Goal: Task Accomplishment & Management: Manage account settings

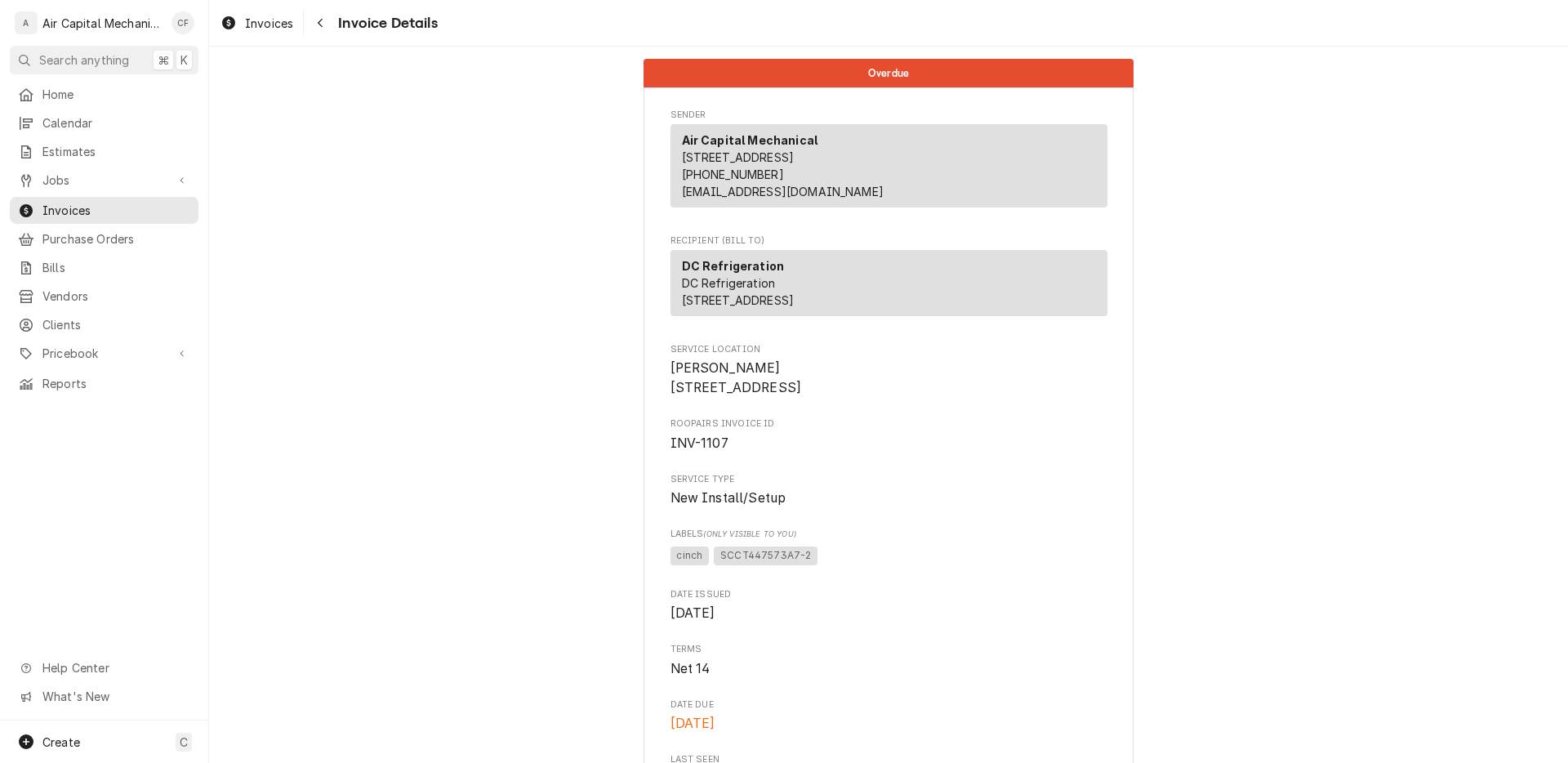
scroll to position [2453, 0]
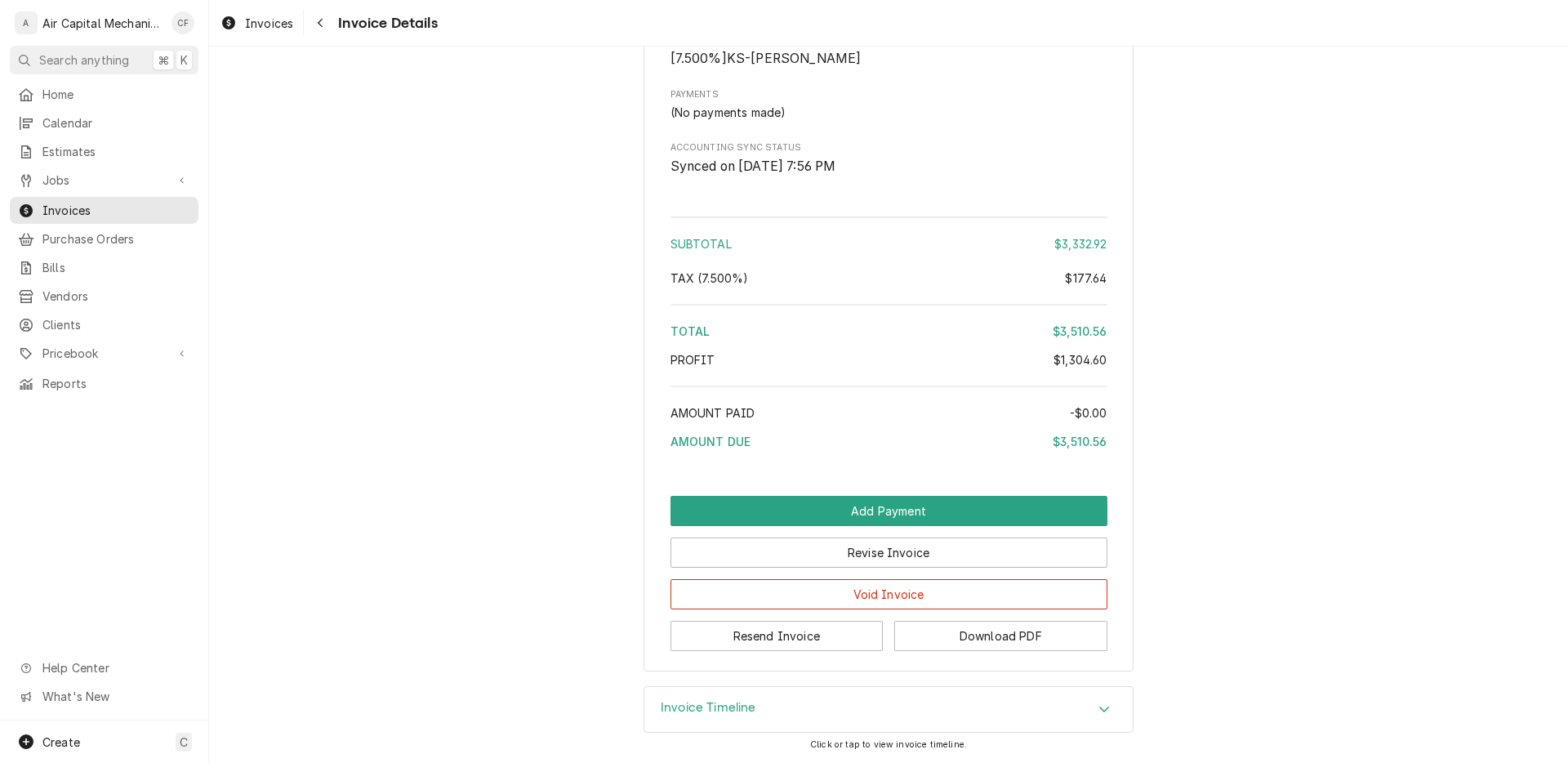
click at [154, 189] on div "Jobs Jobs Job Series" at bounding box center [104, 181] width 189 height 29
click at [149, 202] on span "Invoices" at bounding box center [116, 211] width 148 height 17
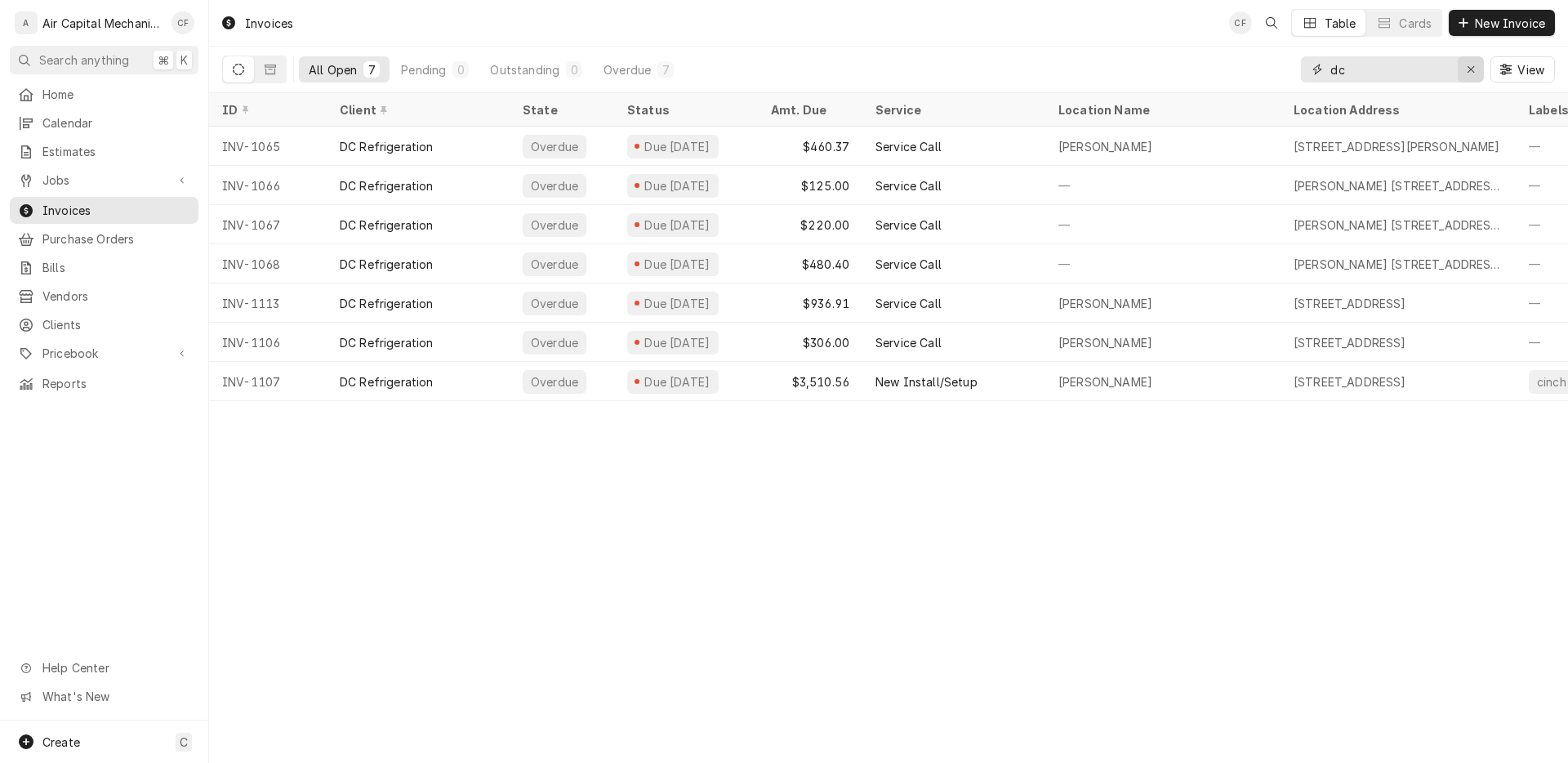
click at [1479, 70] on button "Erase input" at bounding box center [1470, 70] width 26 height 26
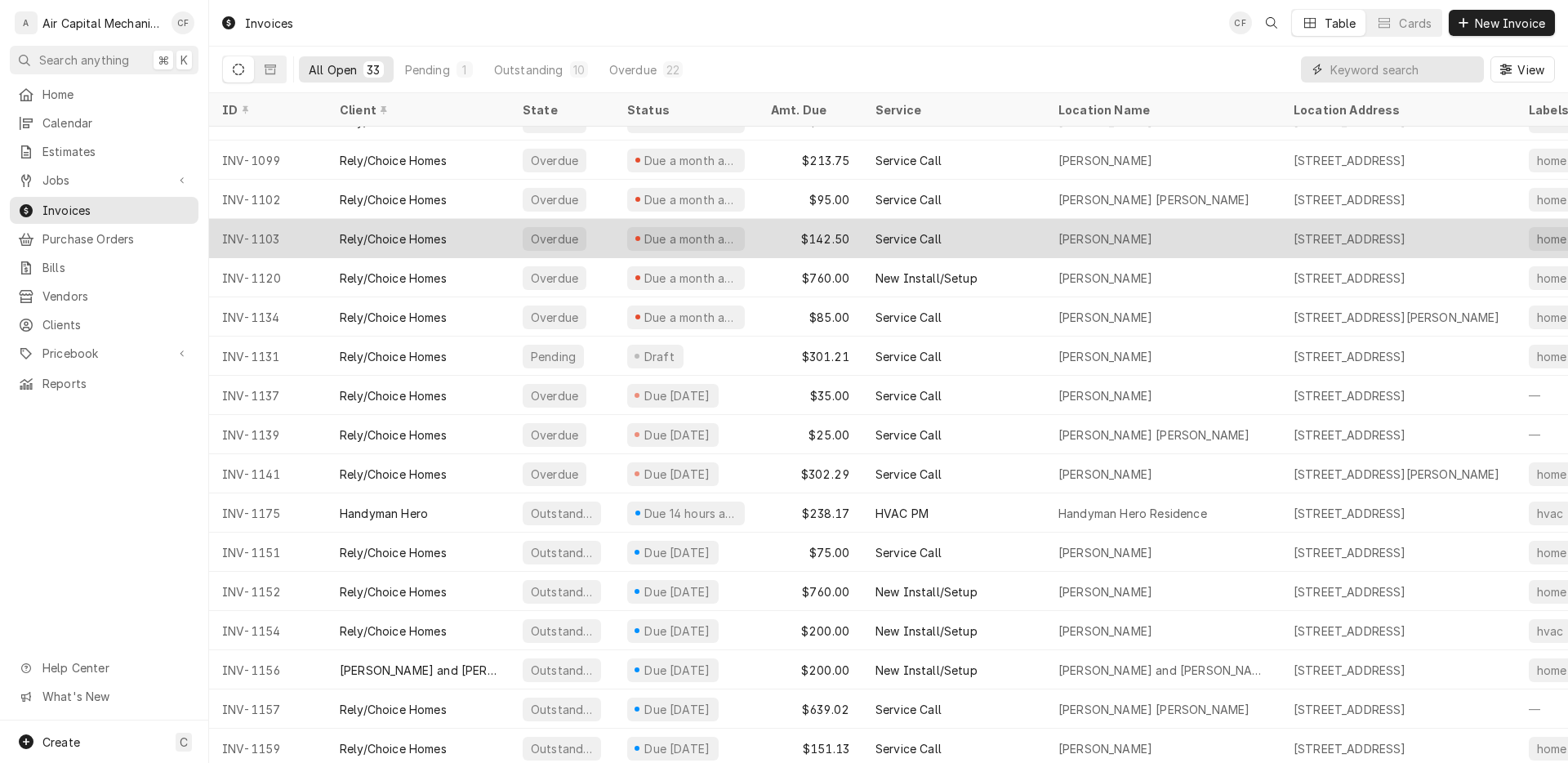
scroll to position [550, 0]
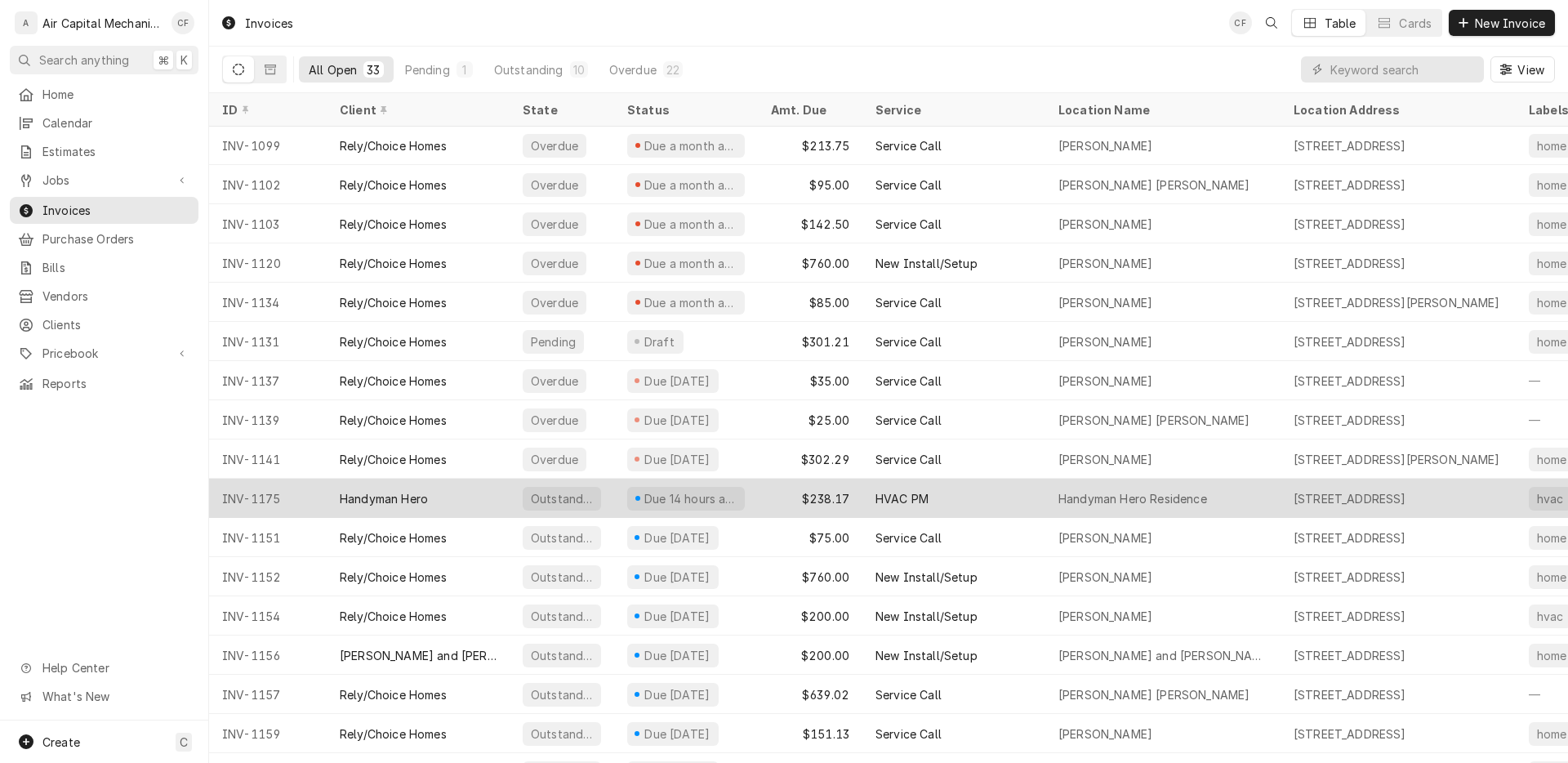
click at [854, 493] on div "$238.17" at bounding box center [810, 498] width 104 height 39
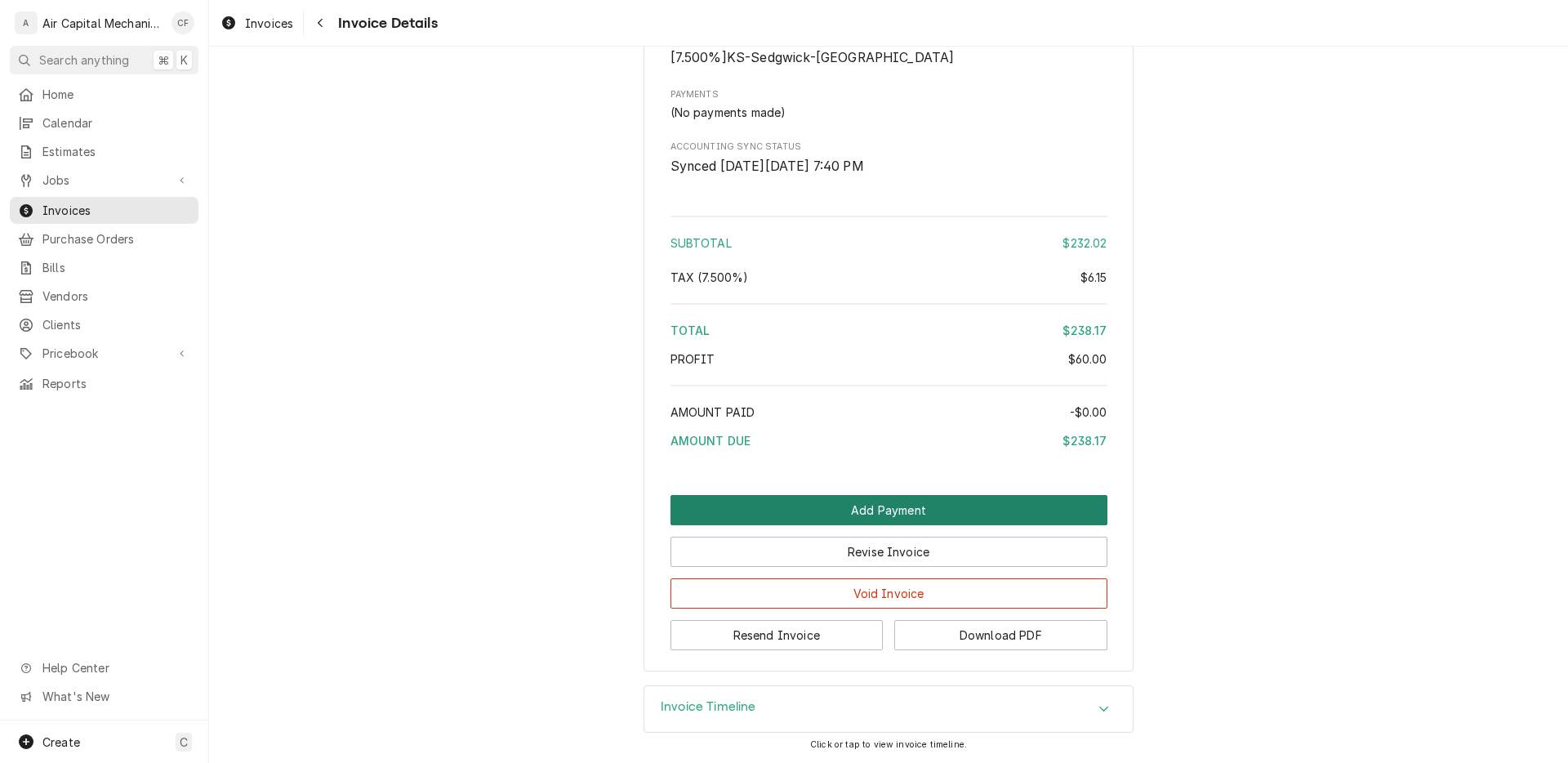
scroll to position [2053, 0]
click at [839, 511] on button "Add Payment" at bounding box center [888, 510] width 437 height 30
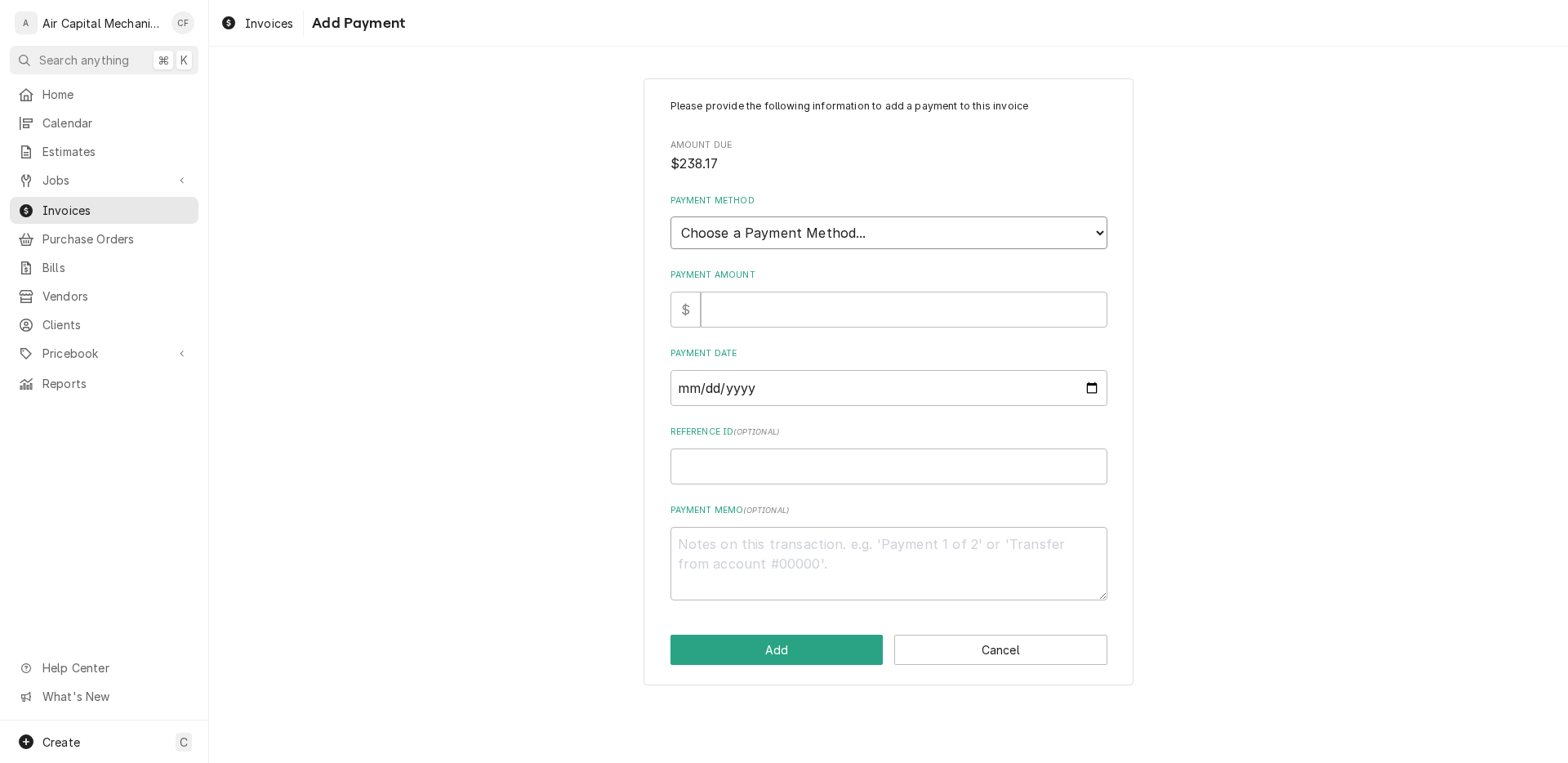
click at [823, 236] on select "Choose a Payment Method... Cash Check Credit/Debit Card ACH/eCheck Other" at bounding box center [888, 232] width 437 height 33
select select "1"
click at [670, 216] on select "Choose a Payment Method... Cash Check Credit/Debit Card ACH/eCheck Other" at bounding box center [888, 232] width 437 height 33
click at [810, 311] on input "Payment Amount" at bounding box center [903, 309] width 407 height 36
type textarea "x"
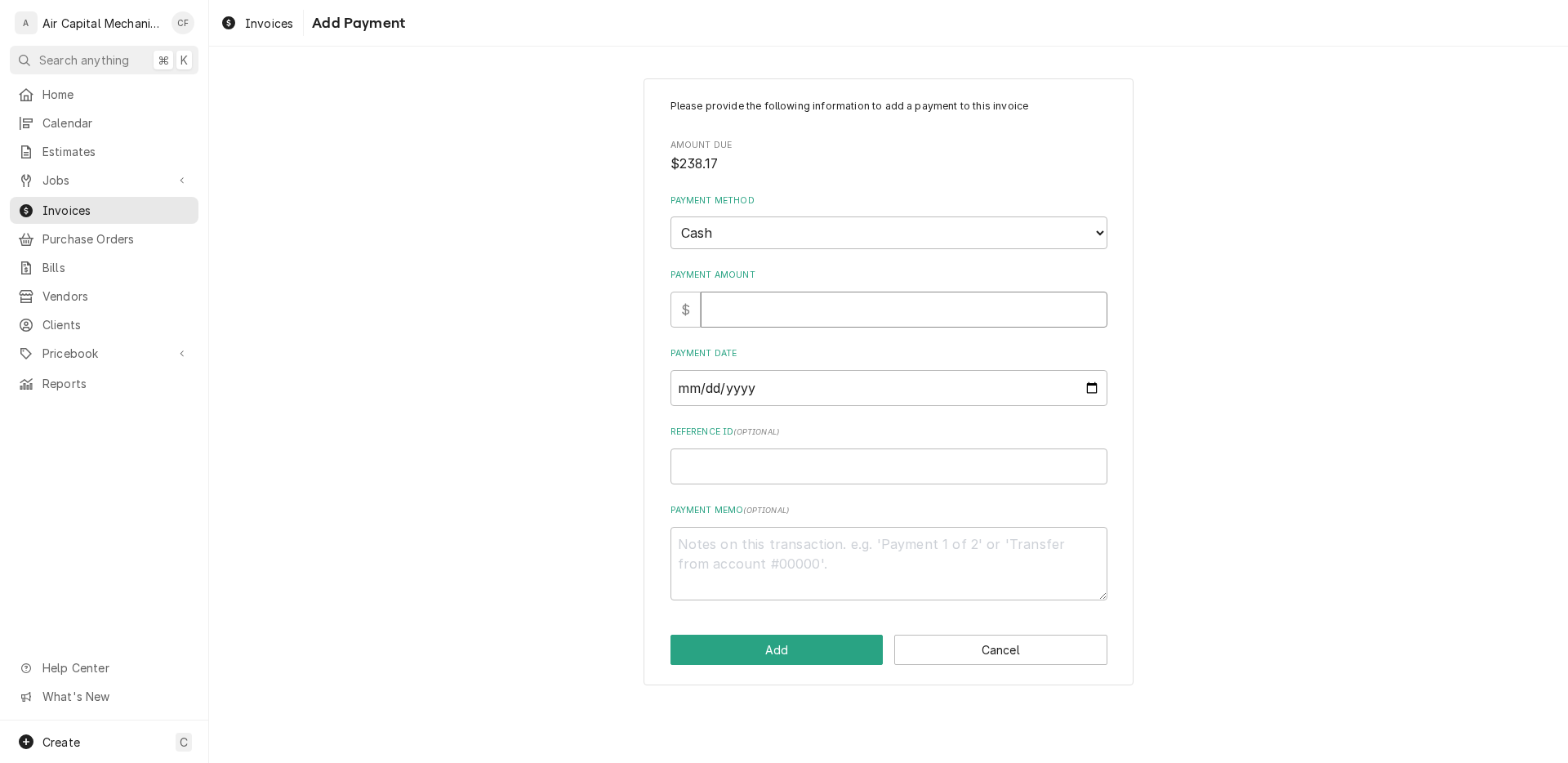
type input "2"
type textarea "x"
type input "23"
type textarea "x"
type input "238"
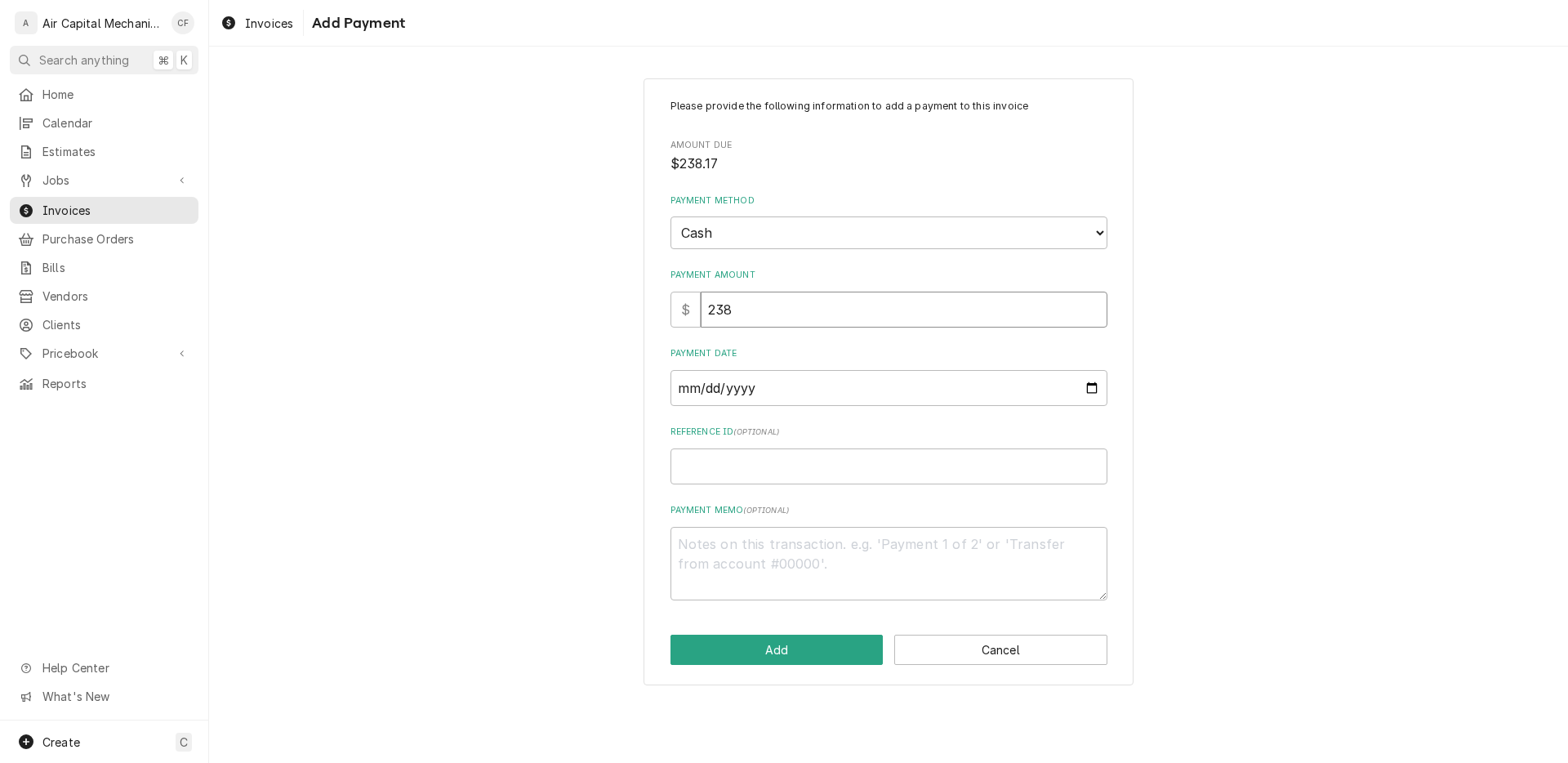
type textarea "x"
type input "238.1"
type textarea "x"
type input "238.17"
click at [808, 369] on div "Payment Date" at bounding box center [888, 376] width 437 height 58
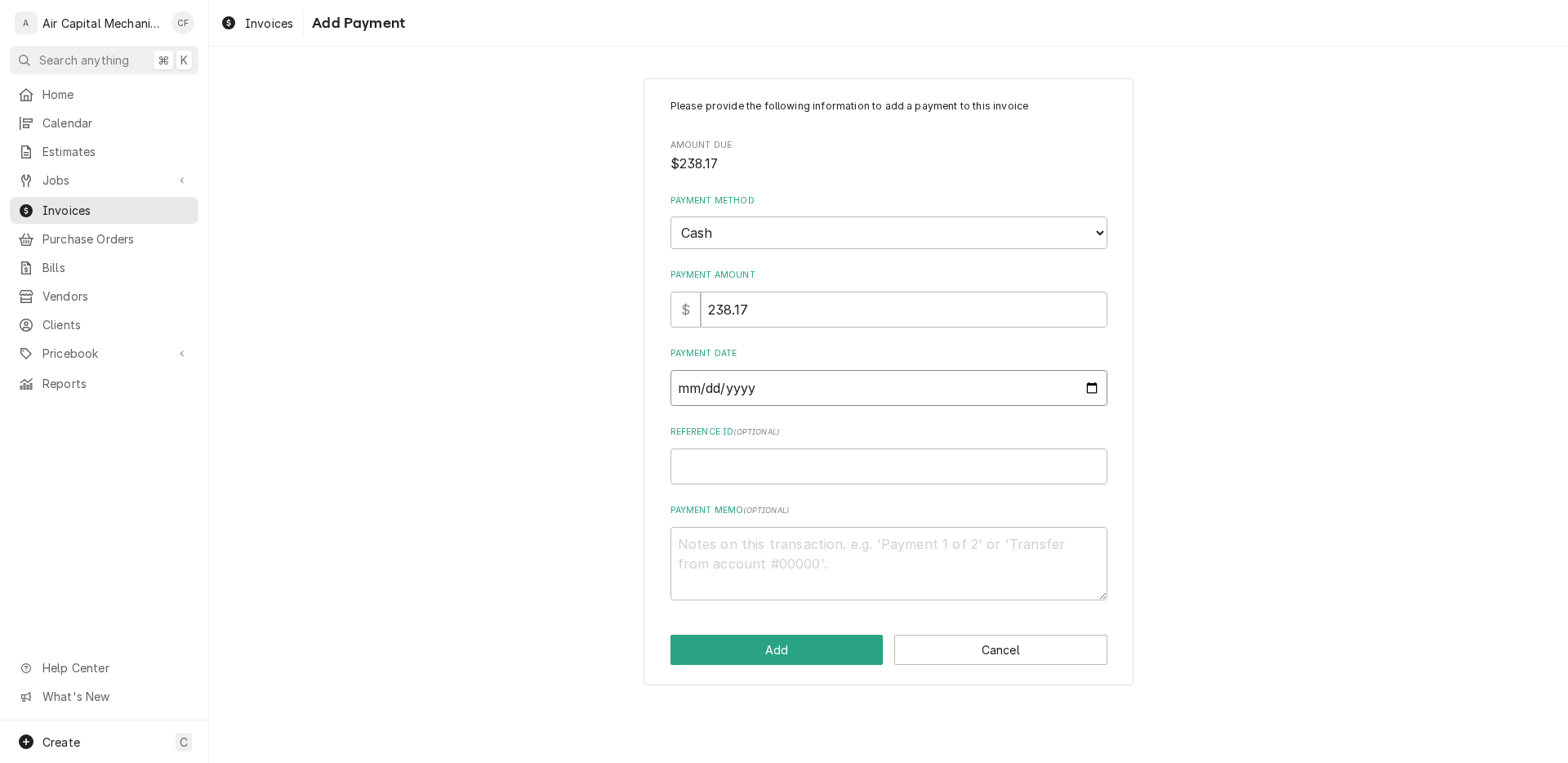
click at [813, 391] on input "Payment Date" at bounding box center [888, 388] width 437 height 36
type input "0002-10-13"
type textarea "x"
type input "0020-10-13"
type textarea "x"
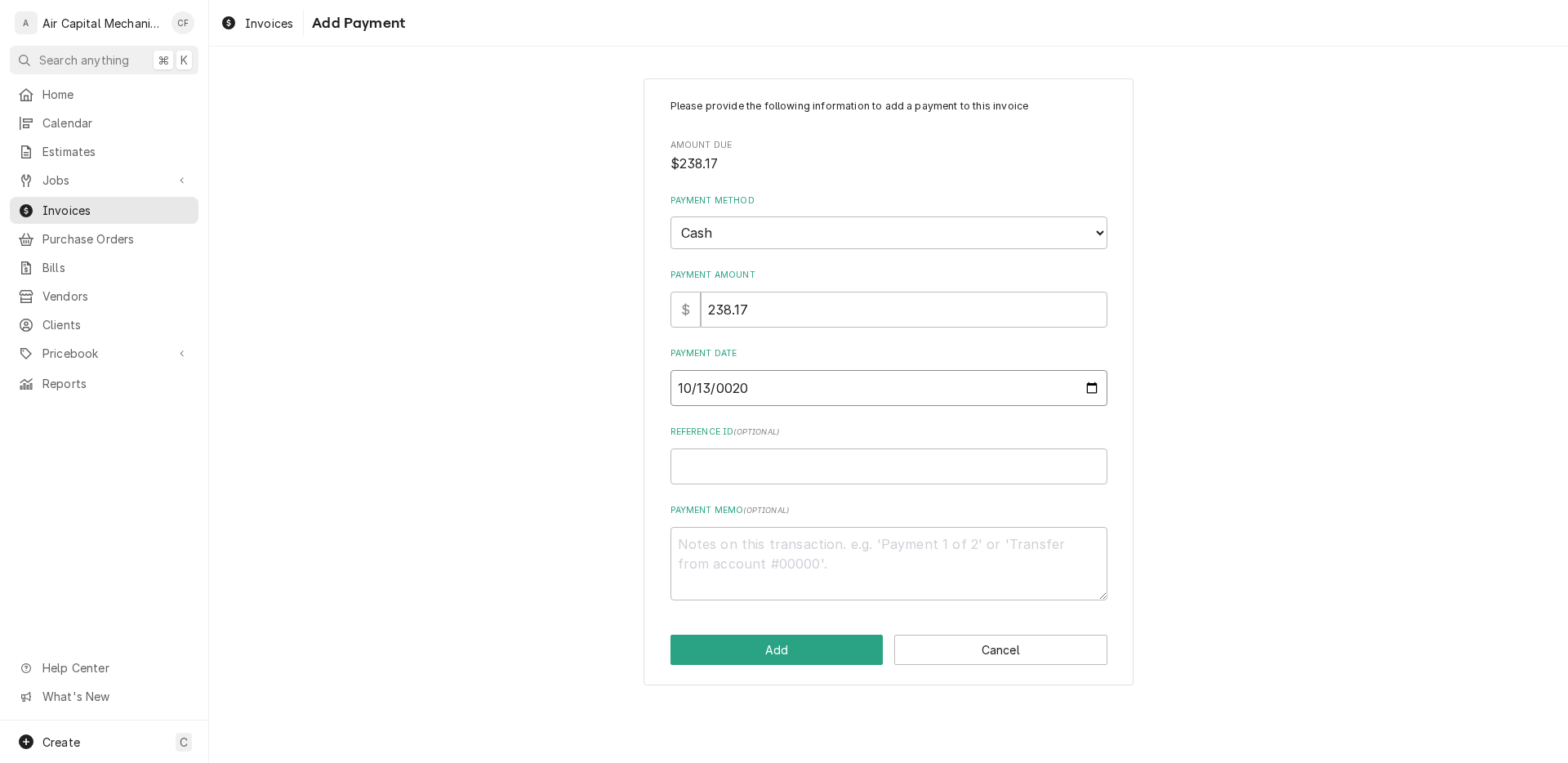
type input "0202-10-13"
type textarea "x"
type input "2025-10-13"
click at [776, 647] on button "Add" at bounding box center [777, 649] width 213 height 30
type textarea "x"
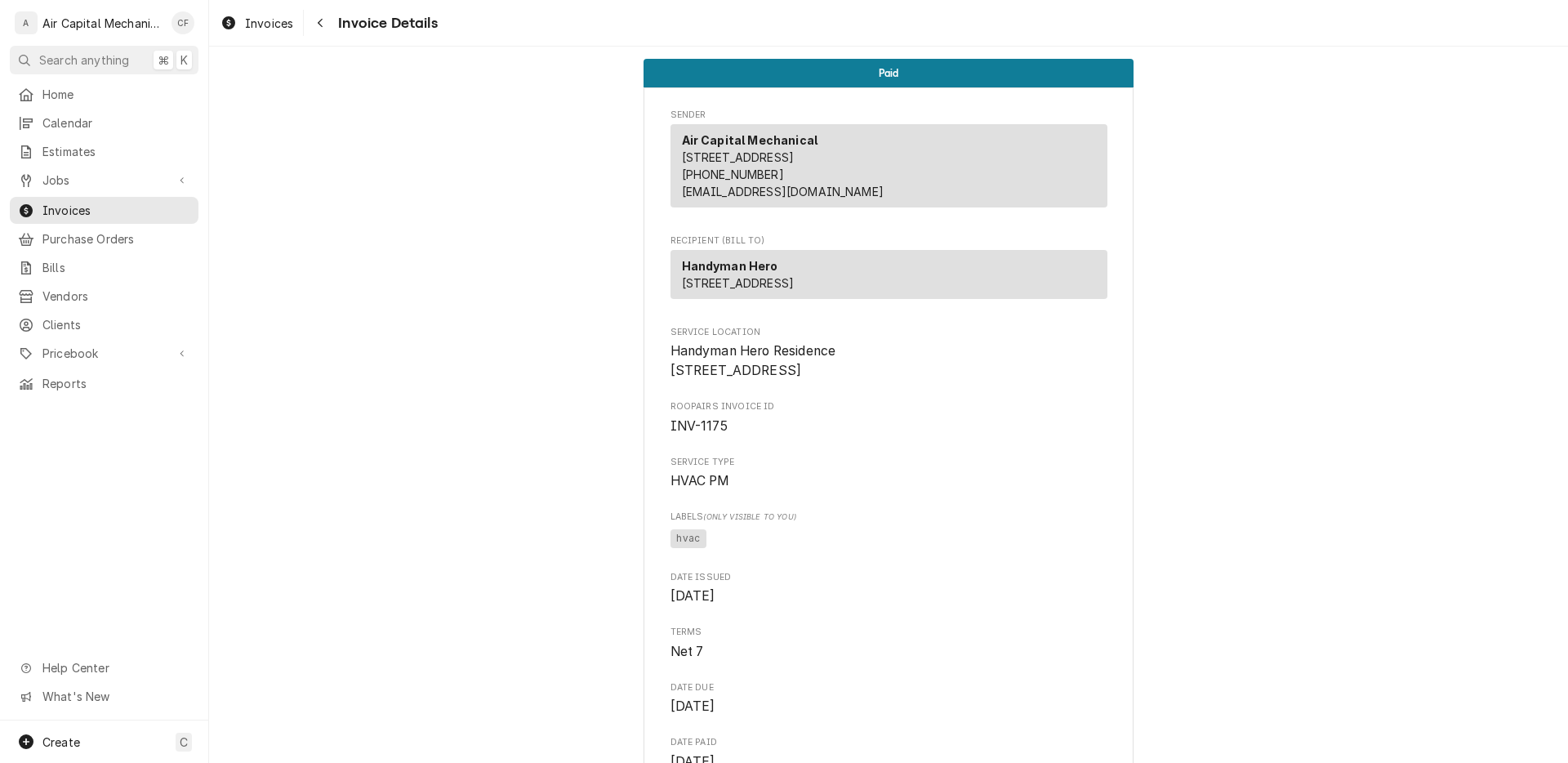
drag, startPoint x: 959, startPoint y: 242, endPoint x: 966, endPoint y: 238, distance: 8.1
click at [182, 202] on span "Invoices" at bounding box center [116, 211] width 148 height 17
